Goal: Answer question/provide support

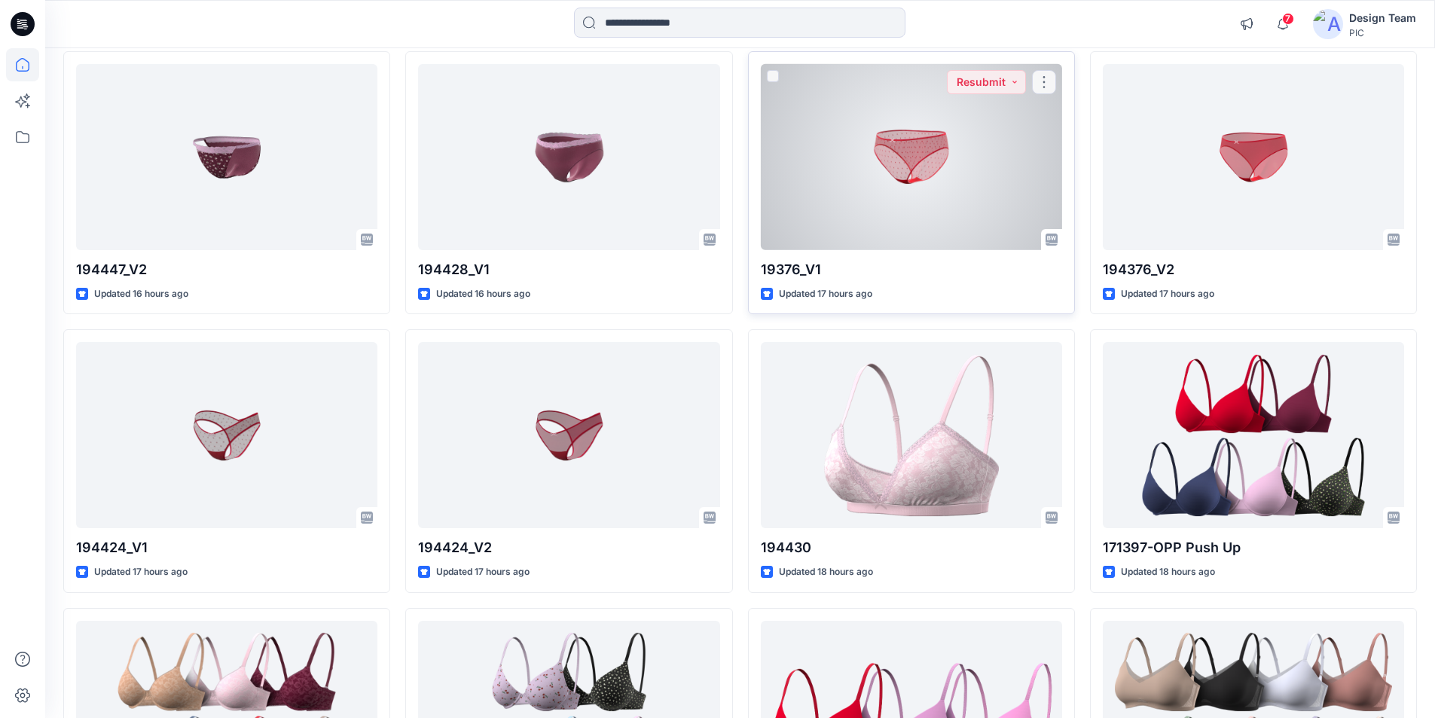
scroll to position [1048, 0]
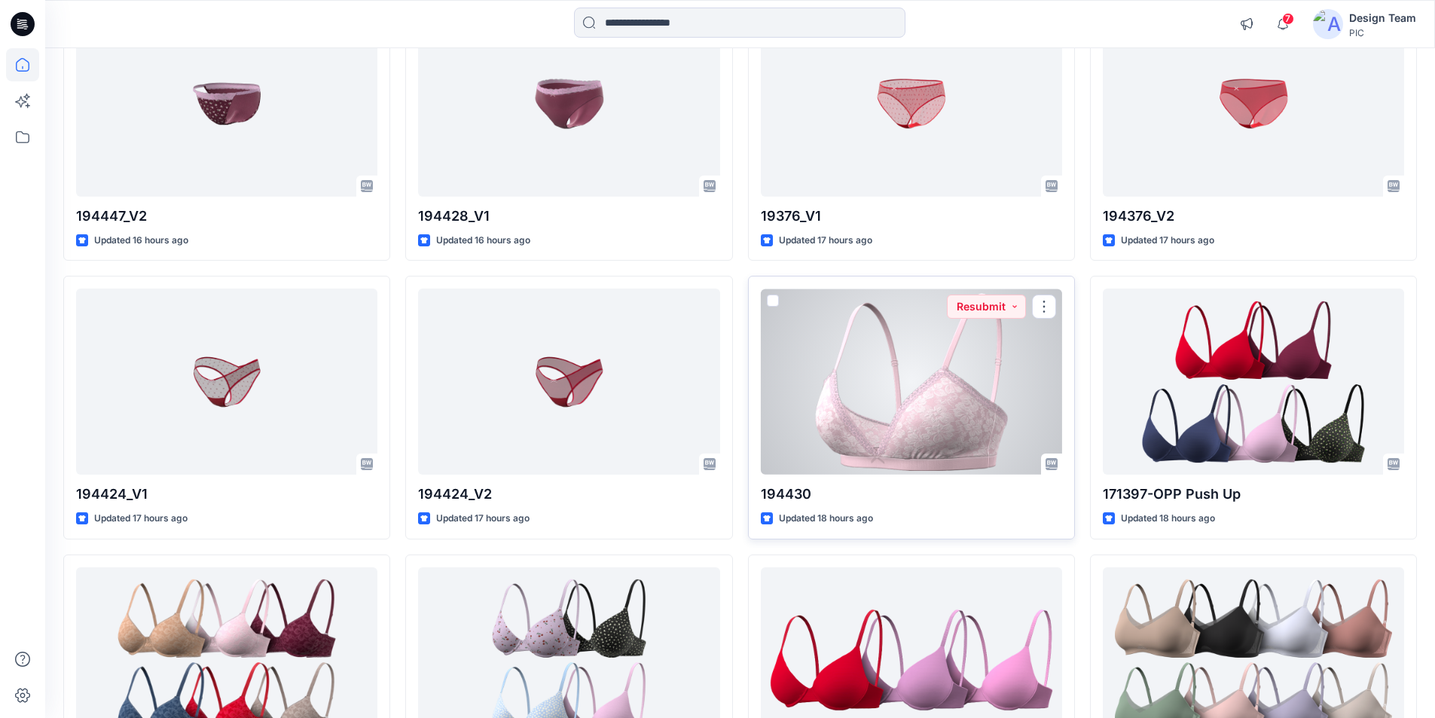
click at [941, 343] on div at bounding box center [911, 381] width 301 height 186
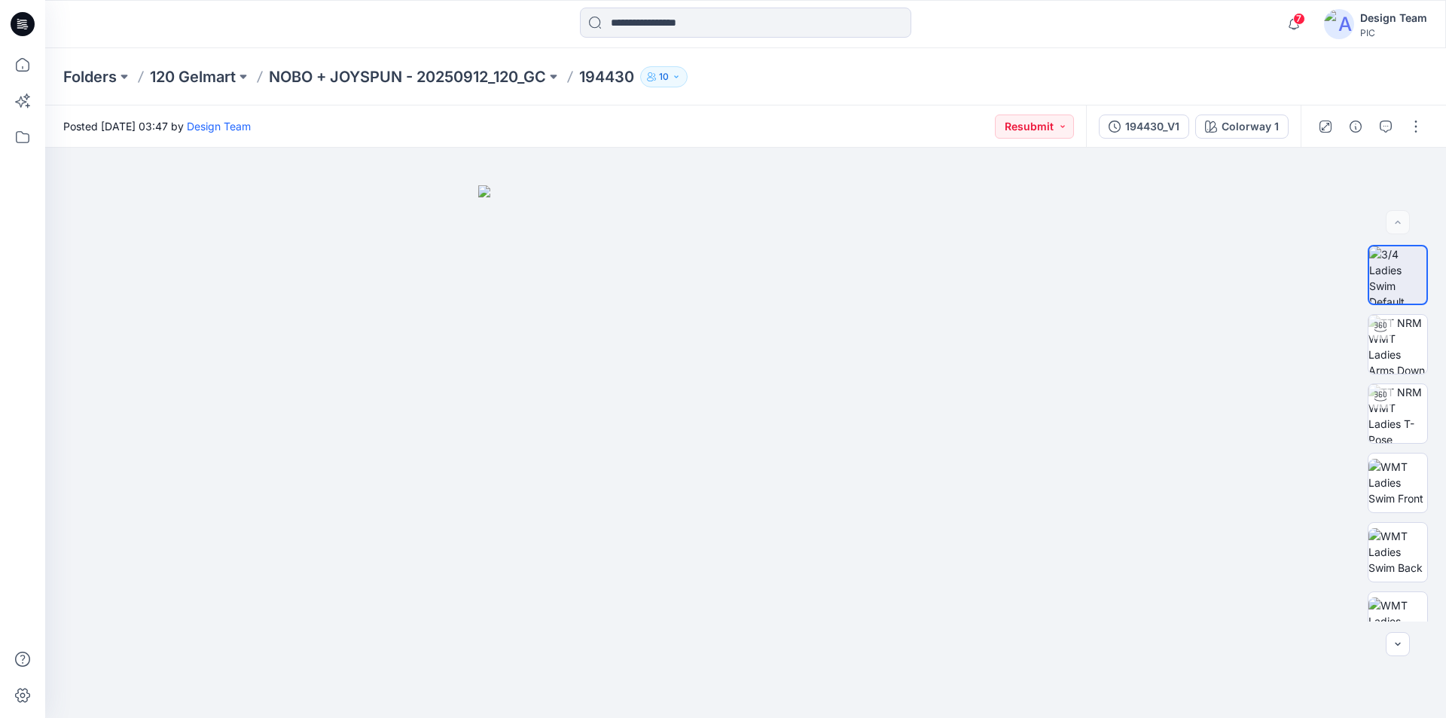
click at [29, 26] on icon at bounding box center [23, 24] width 24 height 24
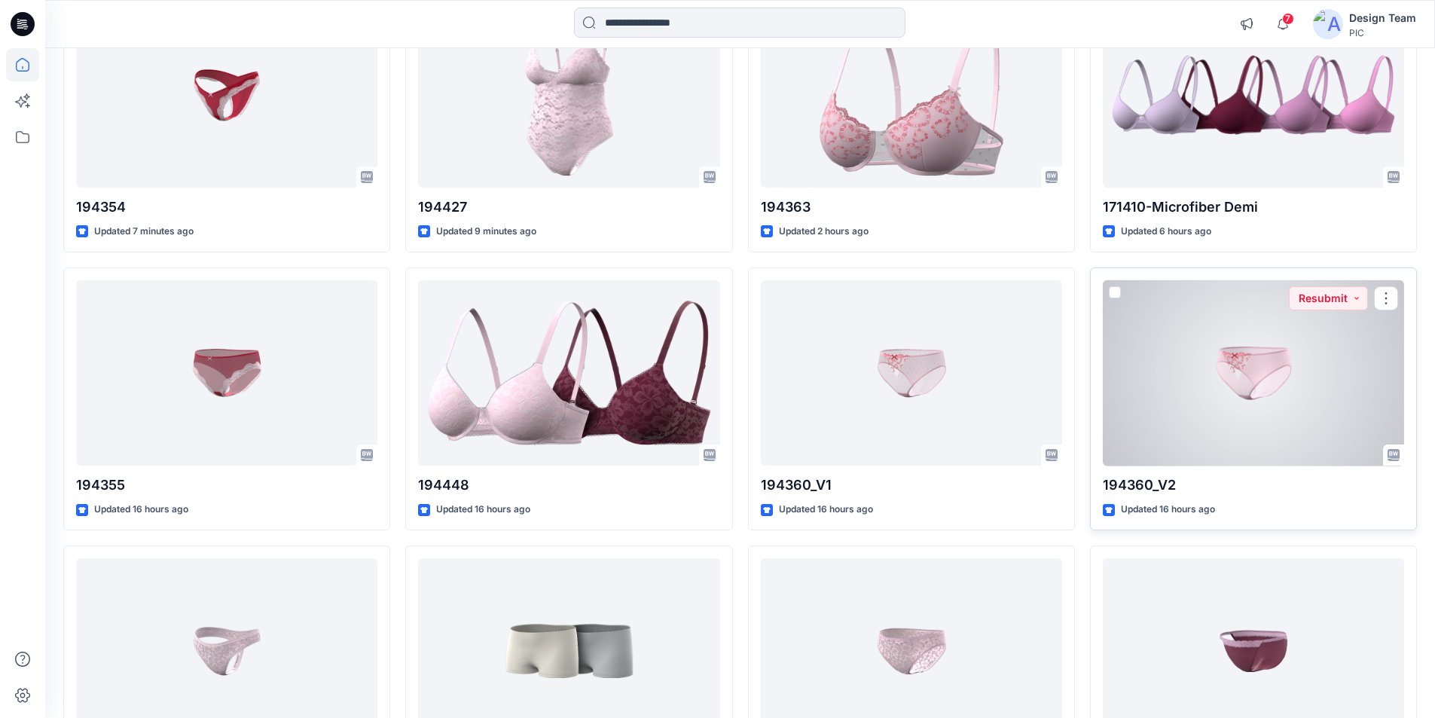
scroll to position [226, 0]
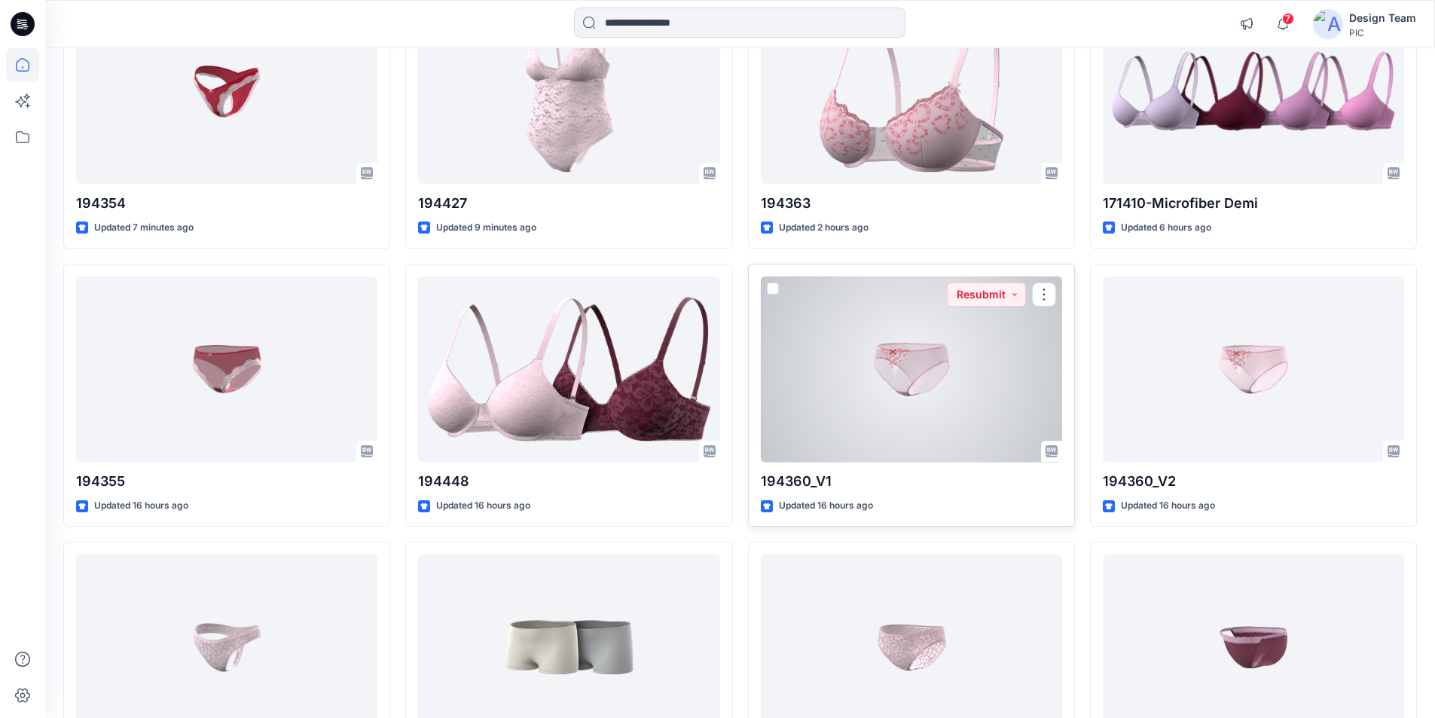
click at [927, 325] on div at bounding box center [911, 369] width 301 height 186
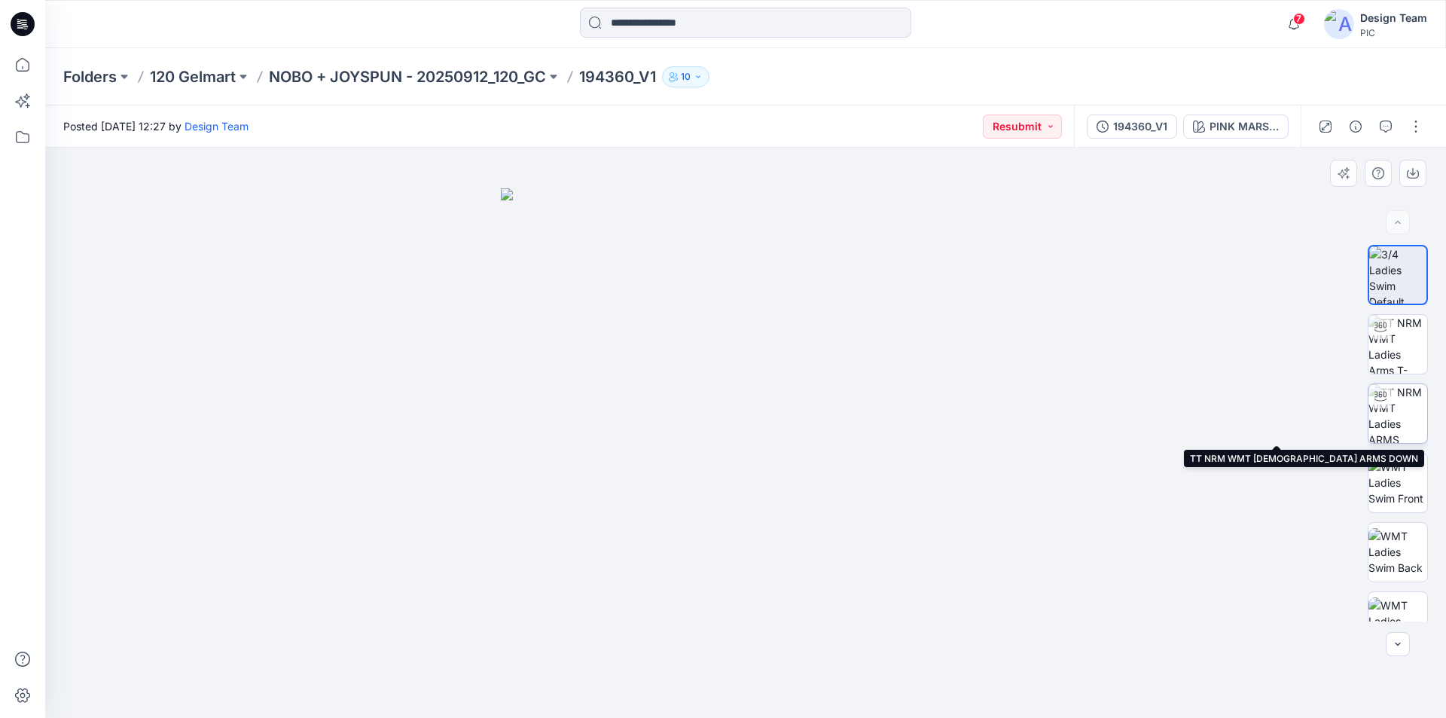
click at [1399, 408] on img at bounding box center [1398, 413] width 59 height 59
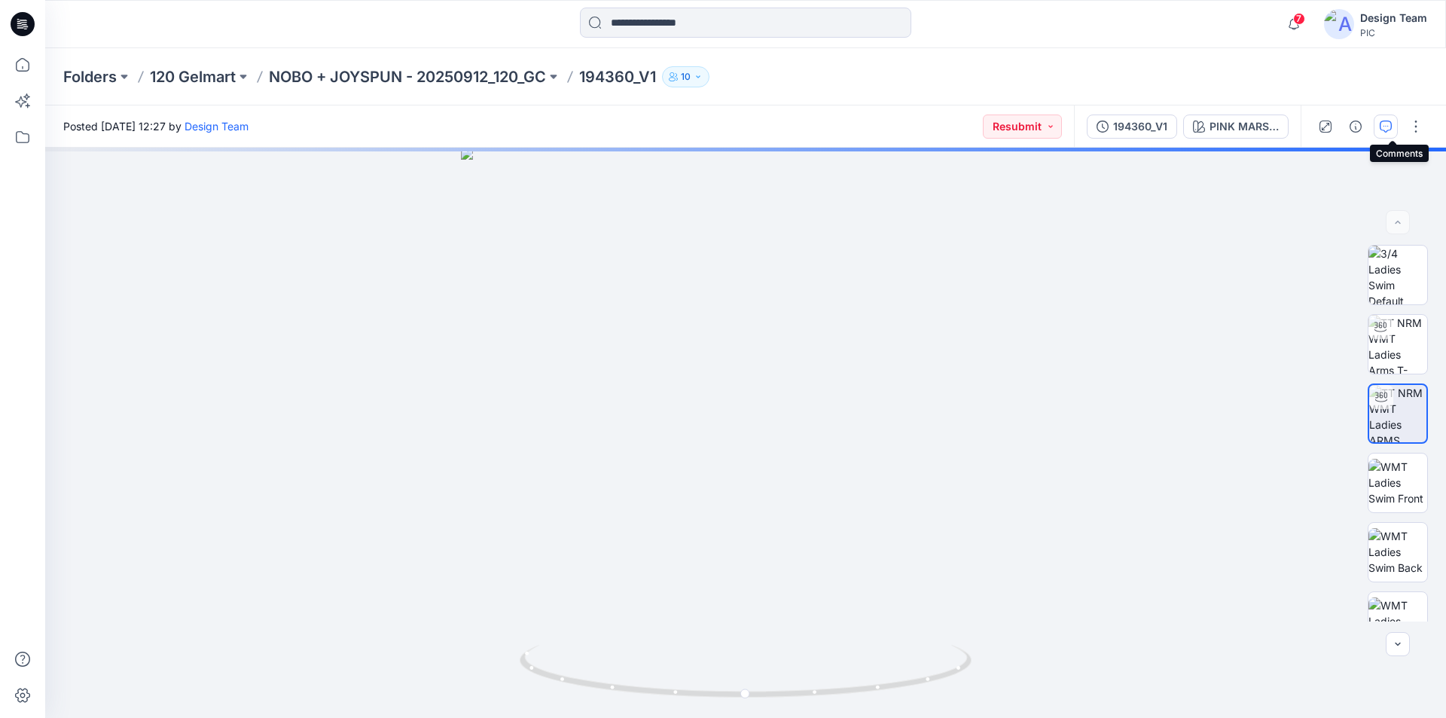
click at [1390, 130] on icon "button" at bounding box center [1386, 127] width 12 height 12
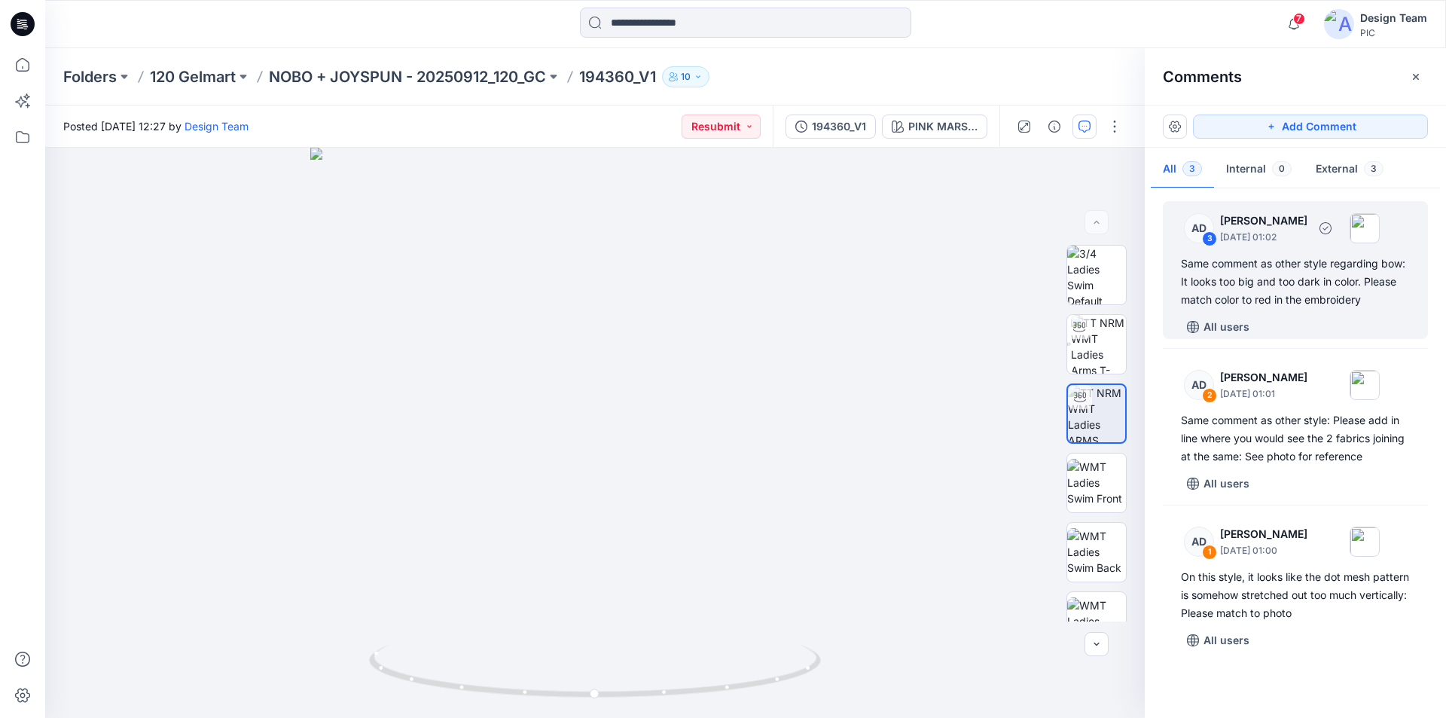
click at [1346, 274] on div "Same comment as other style regarding bow: It looks too big and too dark in col…" at bounding box center [1295, 282] width 229 height 54
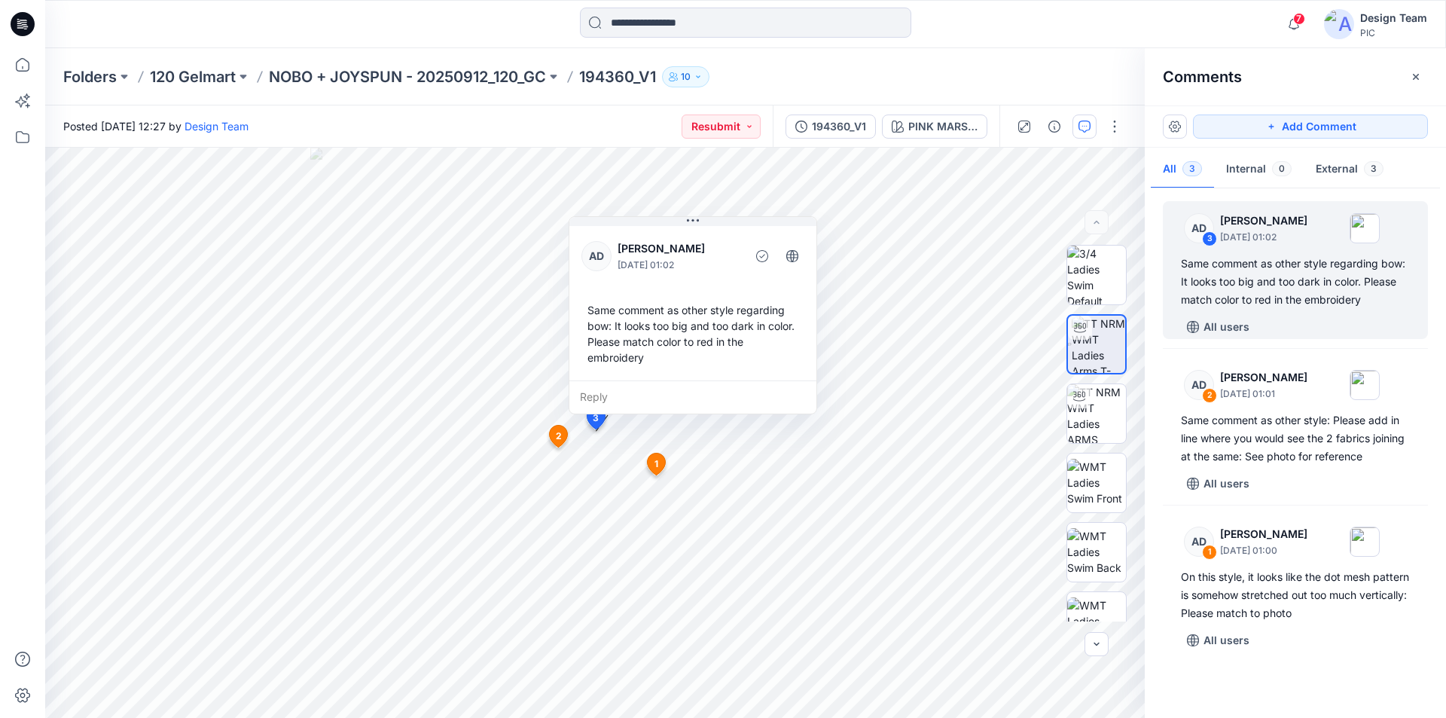
click at [986, 66] on div "Folders 120 Gelmart NOBO + JOYSPUN - 20250912_120_GC 194360_V1 10" at bounding box center [686, 76] width 1247 height 21
click at [1412, 76] on icon "button" at bounding box center [1416, 77] width 12 height 12
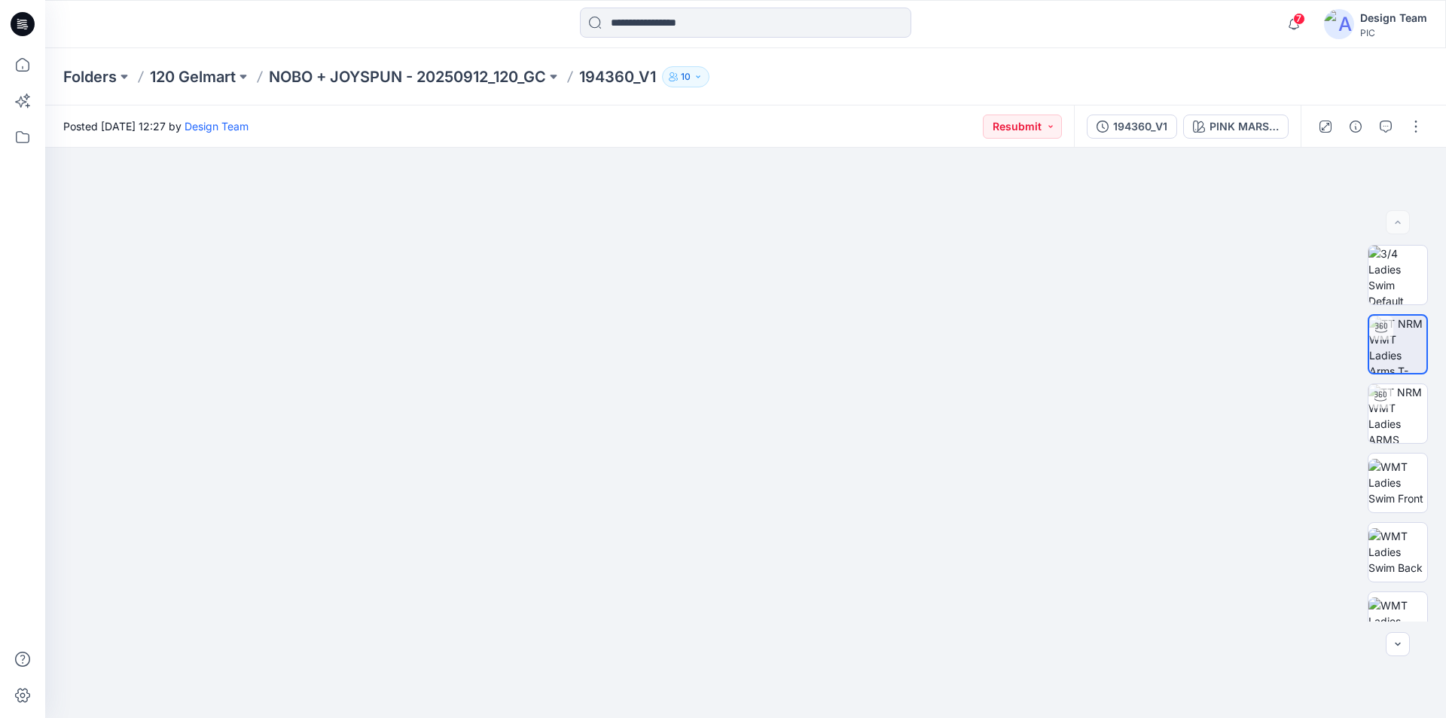
drag, startPoint x: 23, startPoint y: 22, endPoint x: 38, endPoint y: 44, distance: 26.5
click at [22, 23] on icon at bounding box center [23, 24] width 24 height 24
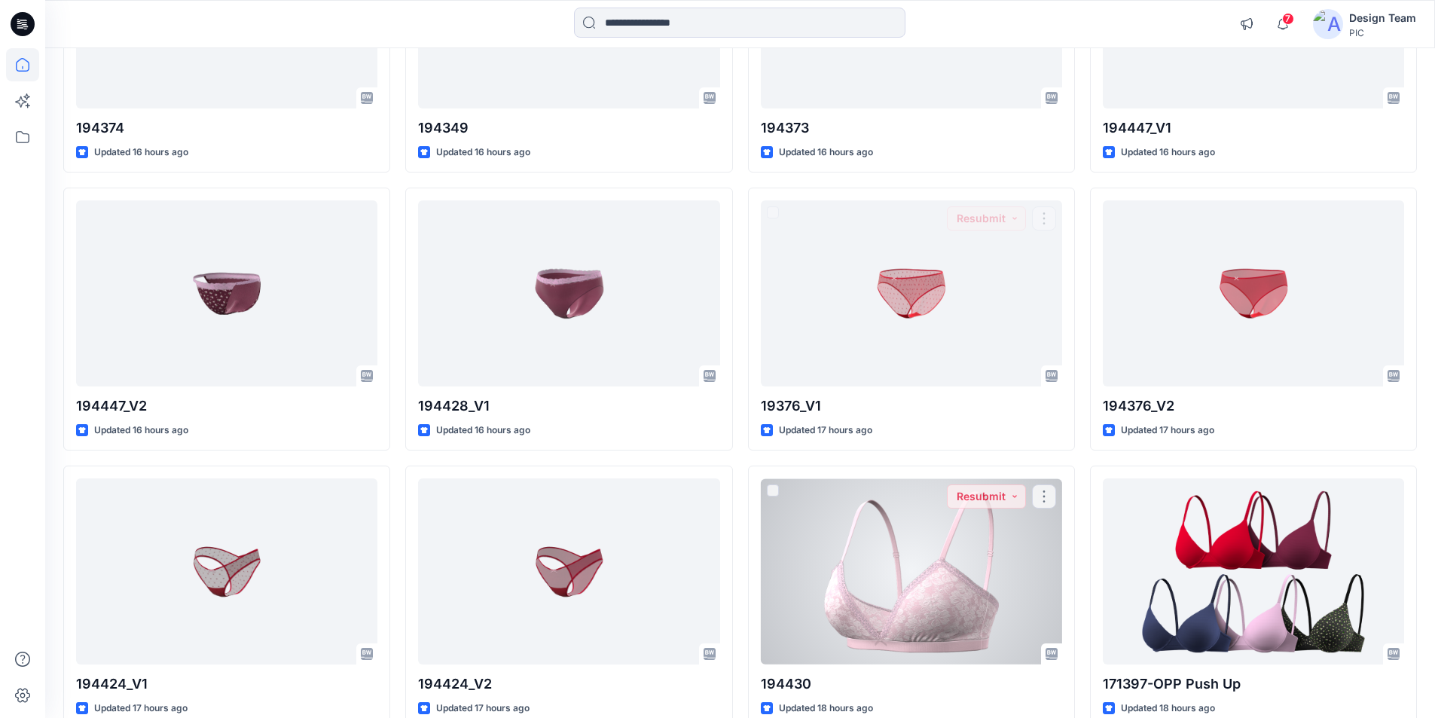
scroll to position [1130, 0]
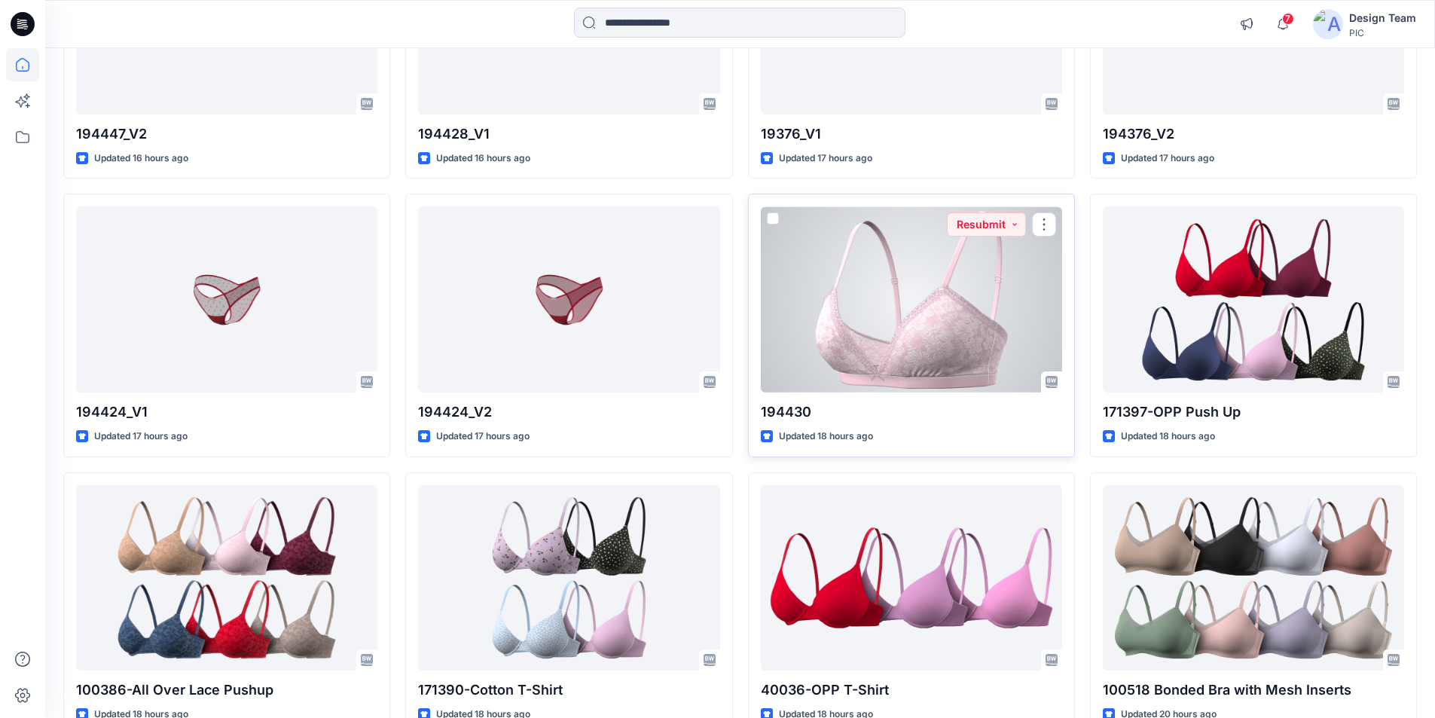
click at [902, 206] on div at bounding box center [911, 299] width 301 height 186
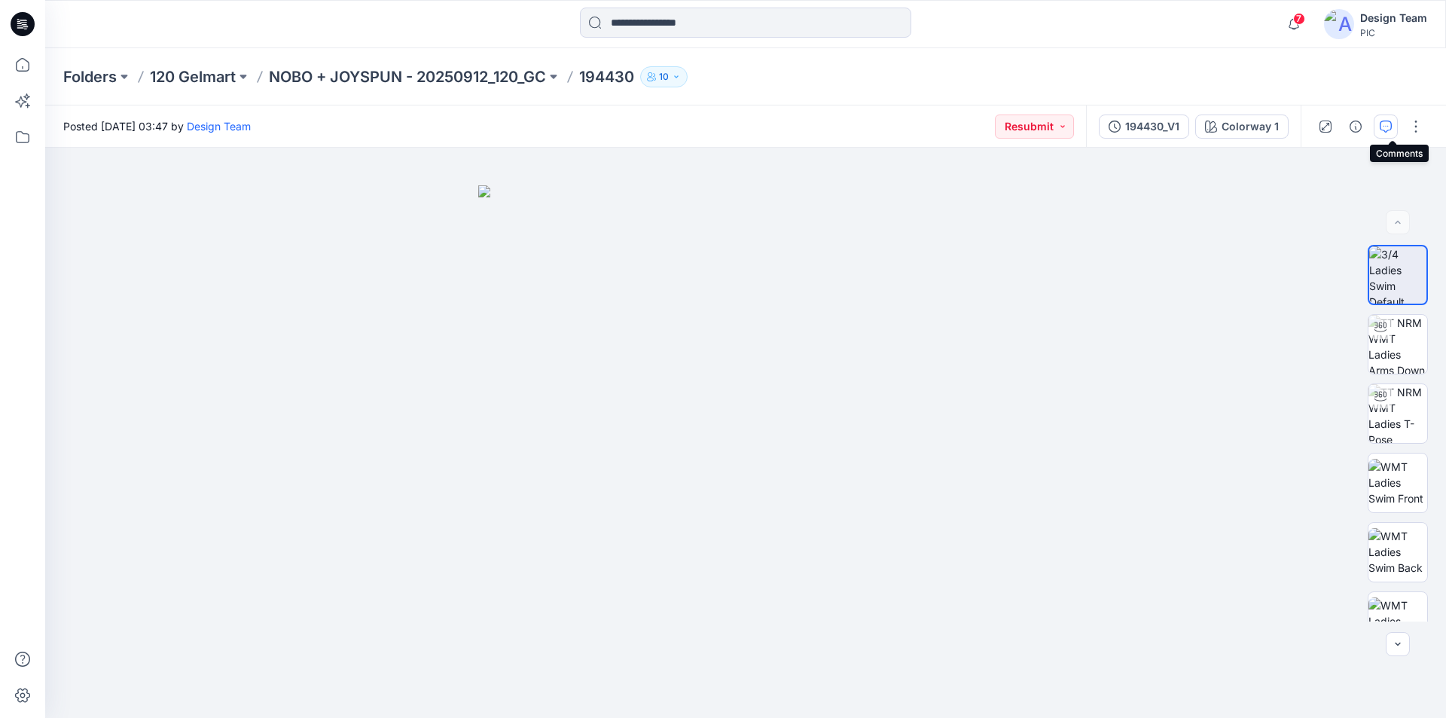
click at [1390, 124] on icon "button" at bounding box center [1386, 127] width 12 height 12
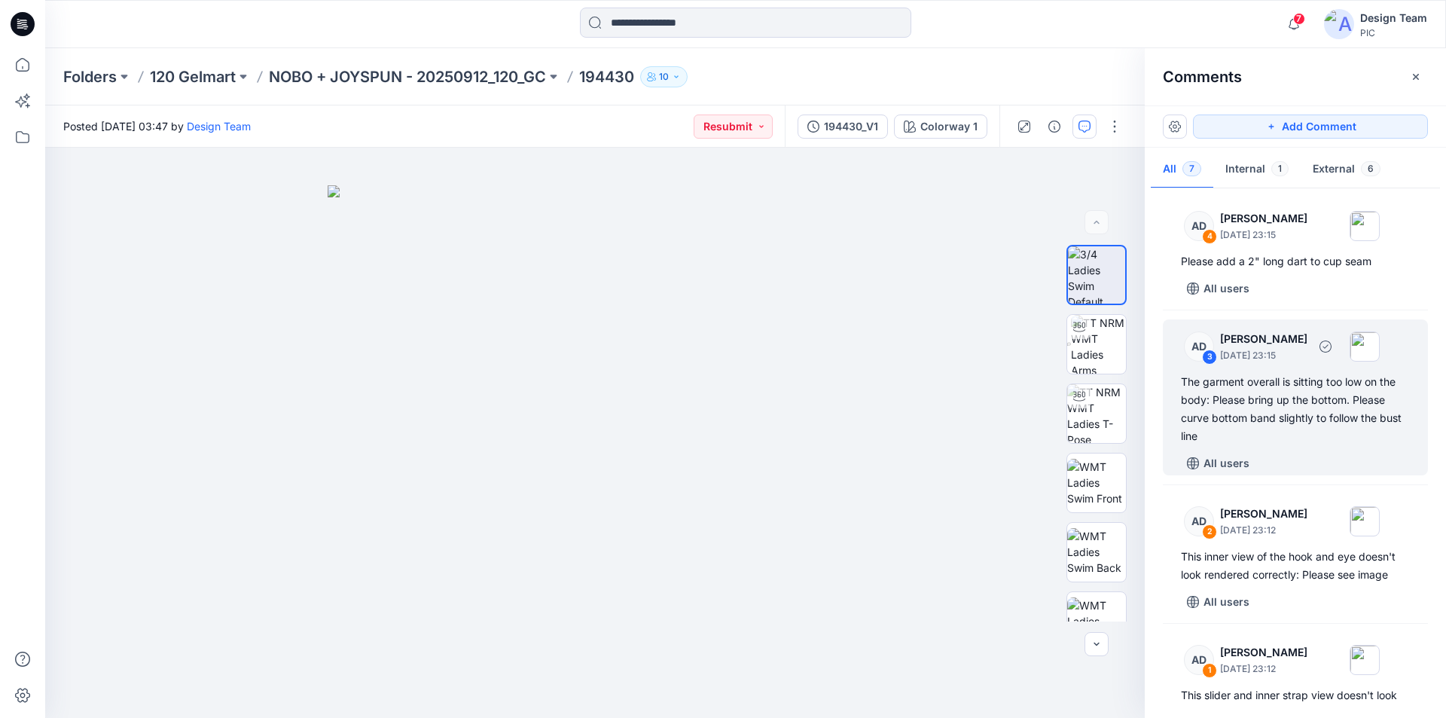
scroll to position [455, 0]
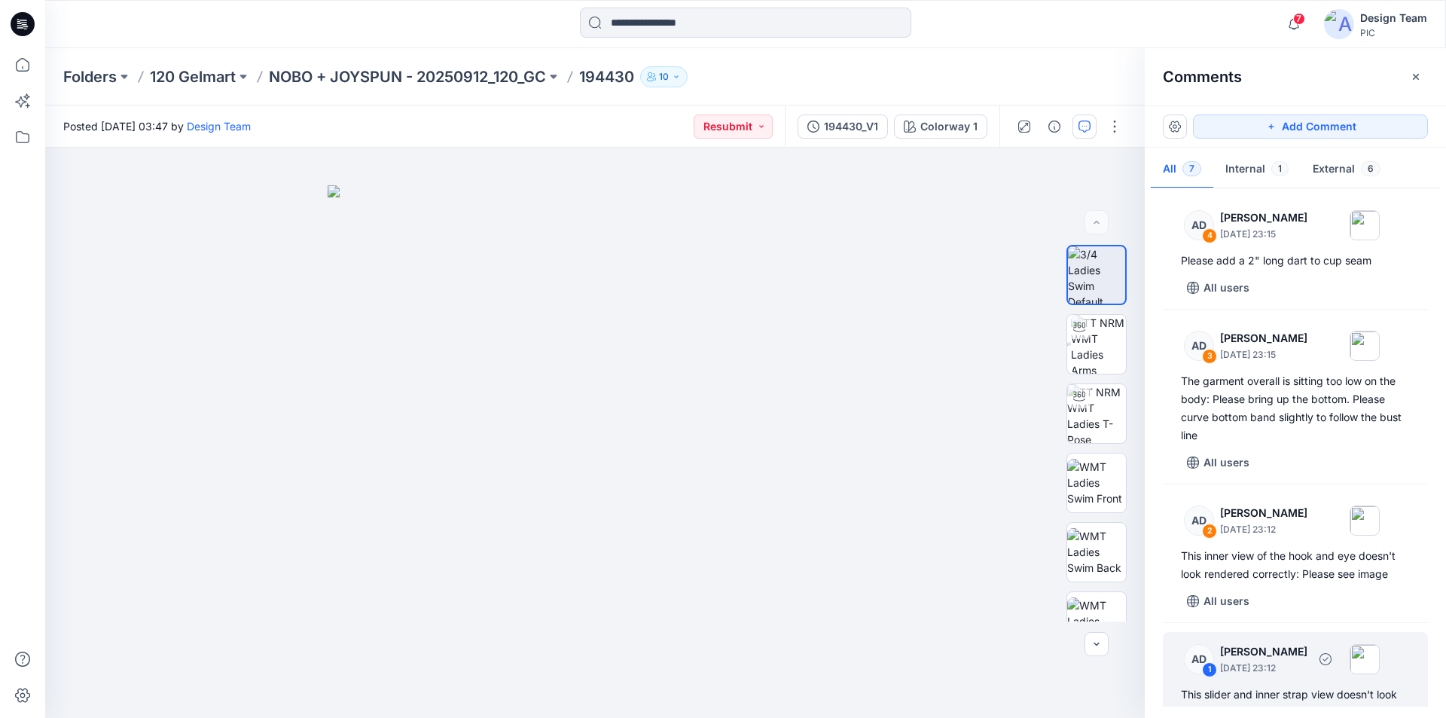
click at [1317, 685] on div "This slider and inner strap view doesn't look rendered correctly: Please see im…" at bounding box center [1295, 703] width 229 height 36
